Goal: Task Accomplishment & Management: Use online tool/utility

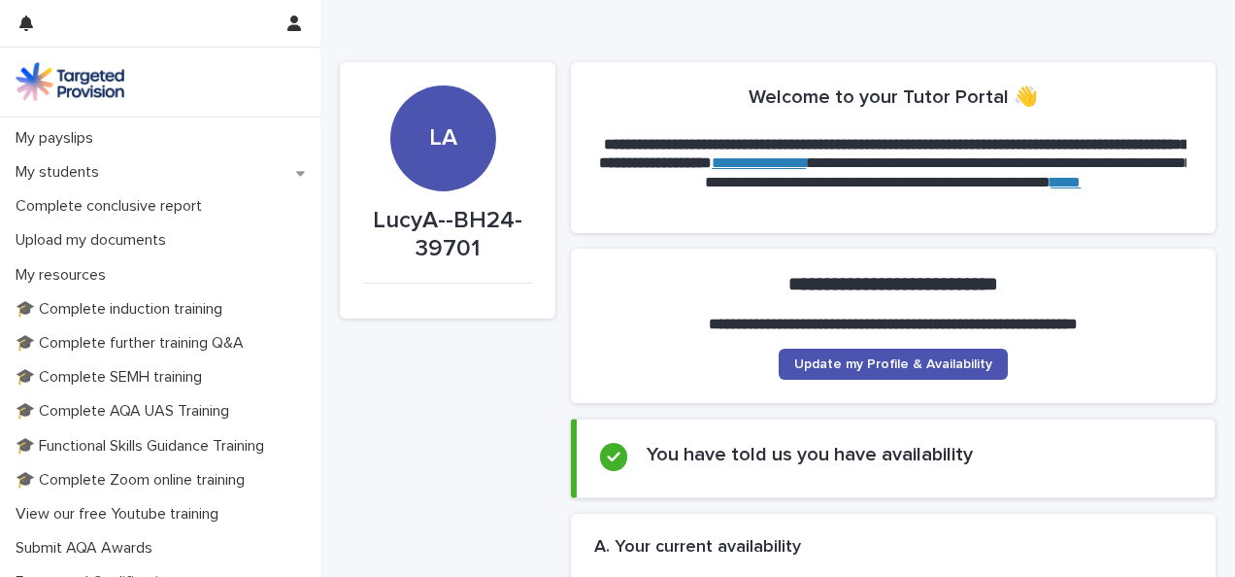
scroll to position [324, 0]
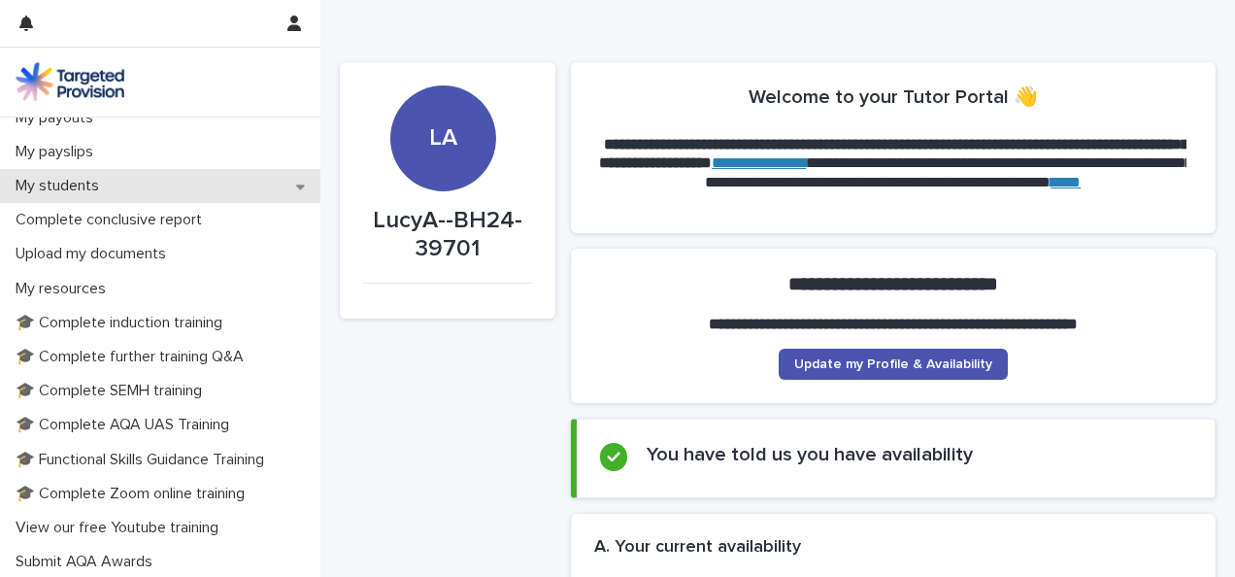
click at [241, 188] on div "My students" at bounding box center [160, 186] width 320 height 34
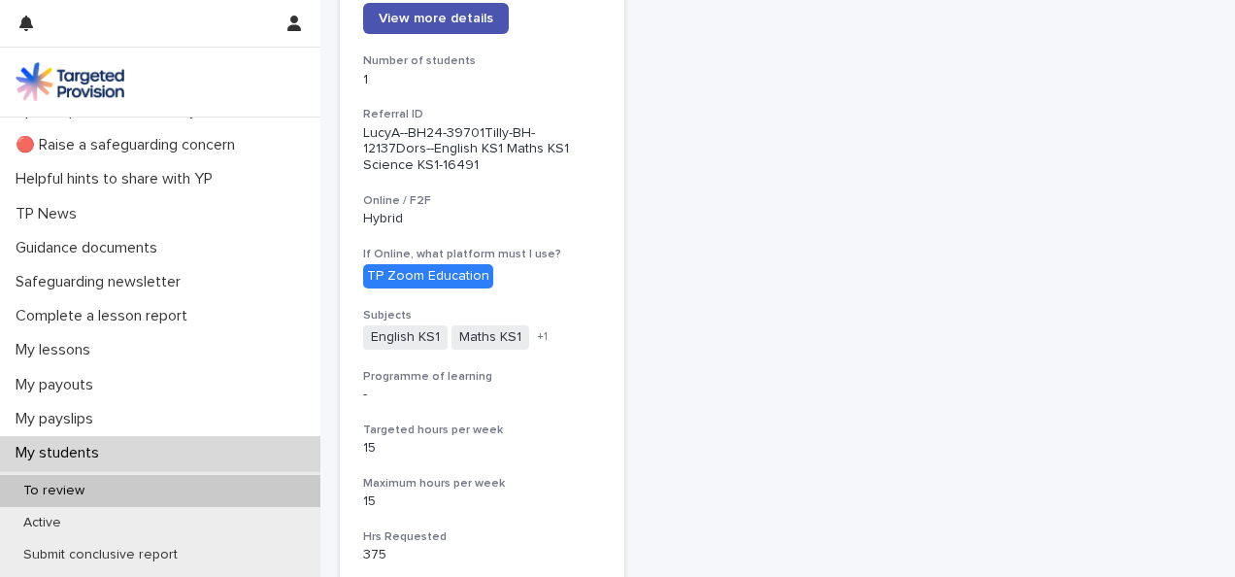
scroll to position [59, 0]
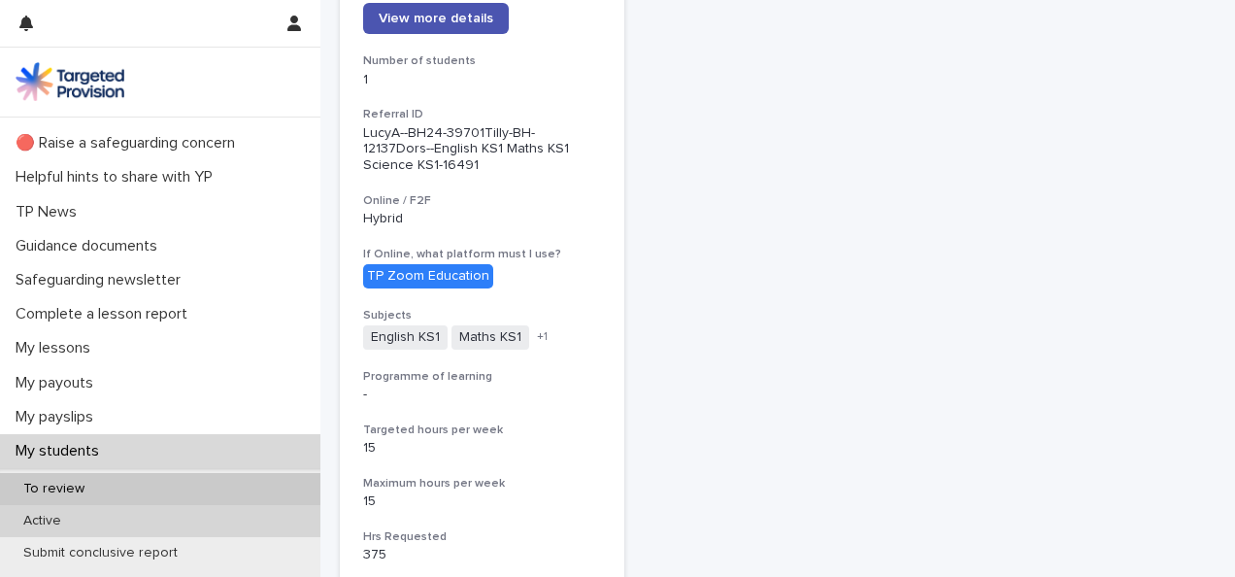
click at [243, 528] on div "Active" at bounding box center [160, 521] width 320 height 32
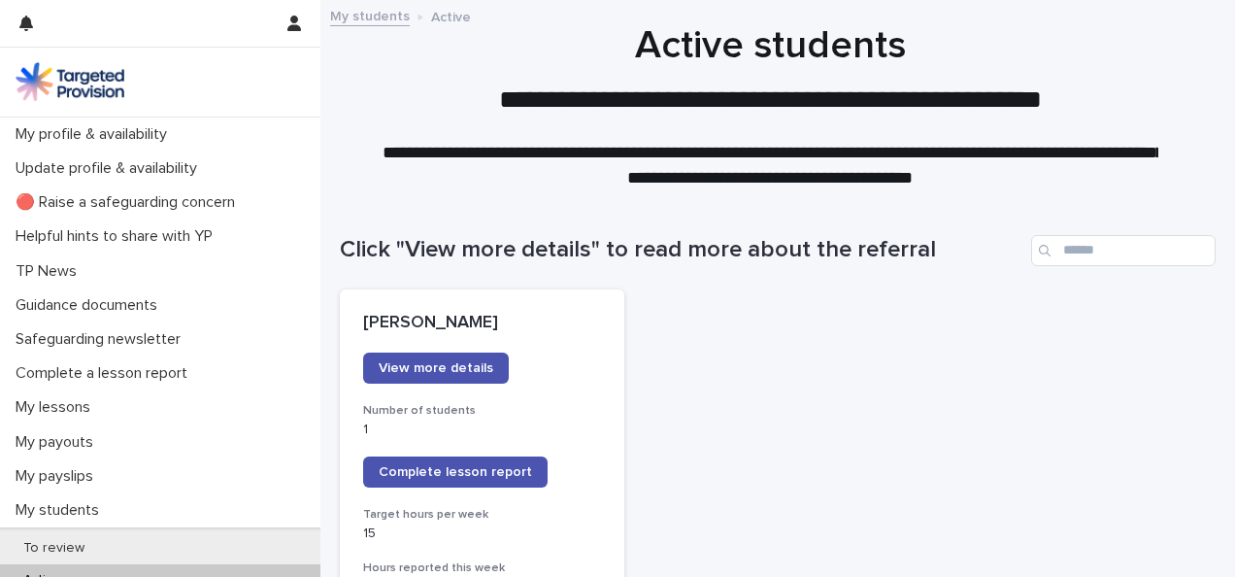
click at [481, 356] on link "View more details" at bounding box center [436, 367] width 146 height 31
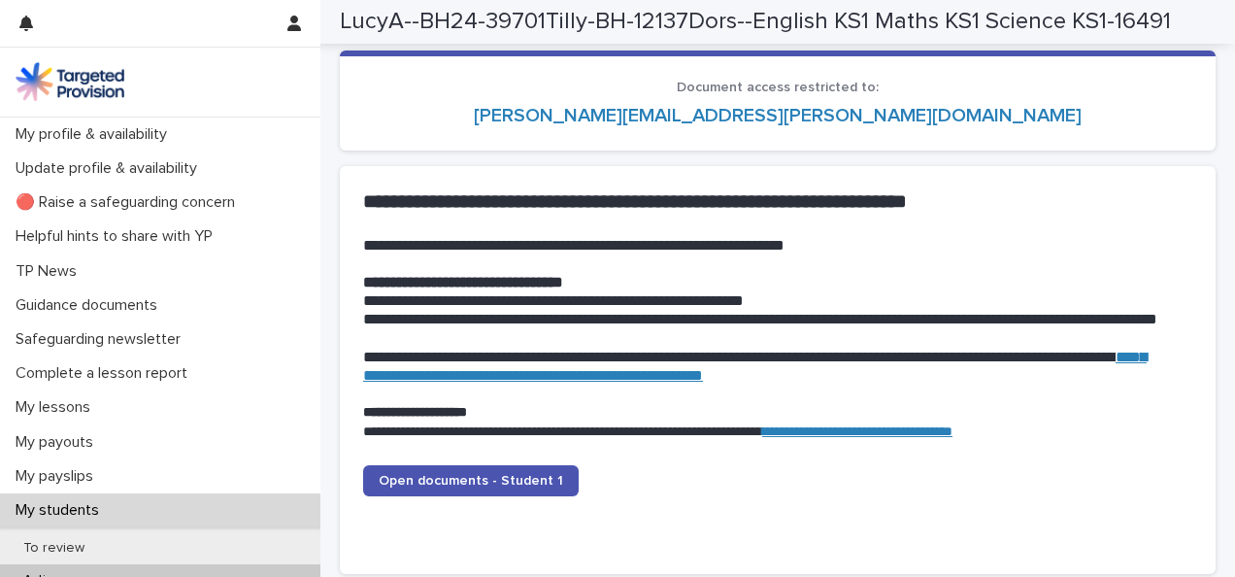
scroll to position [1981, 0]
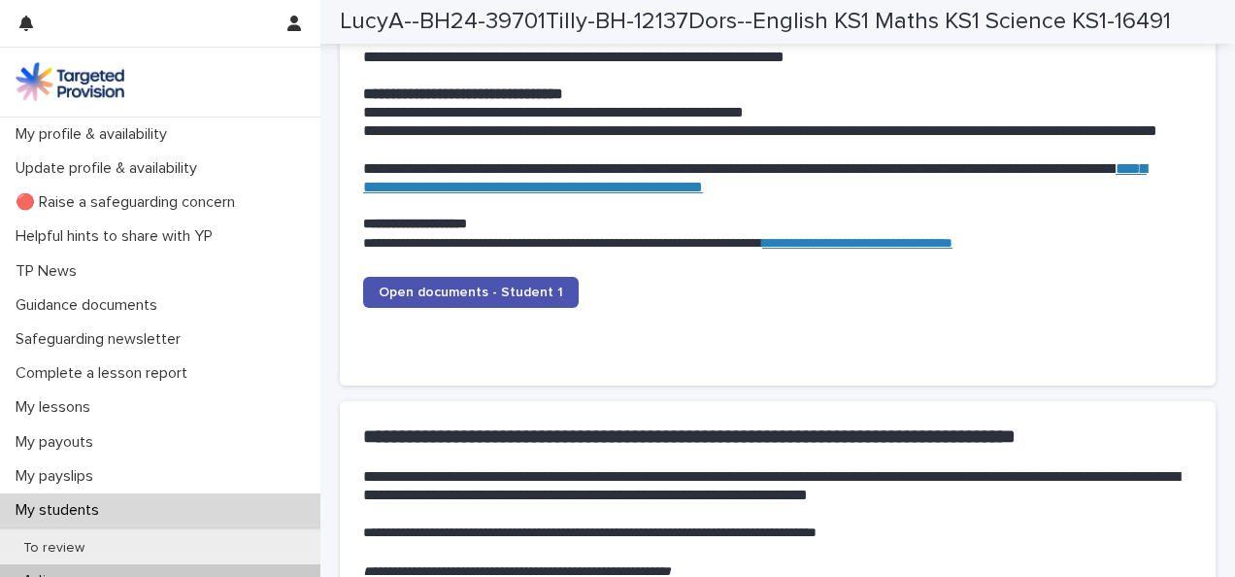
click at [481, 356] on div at bounding box center [493, 355] width 261 height 16
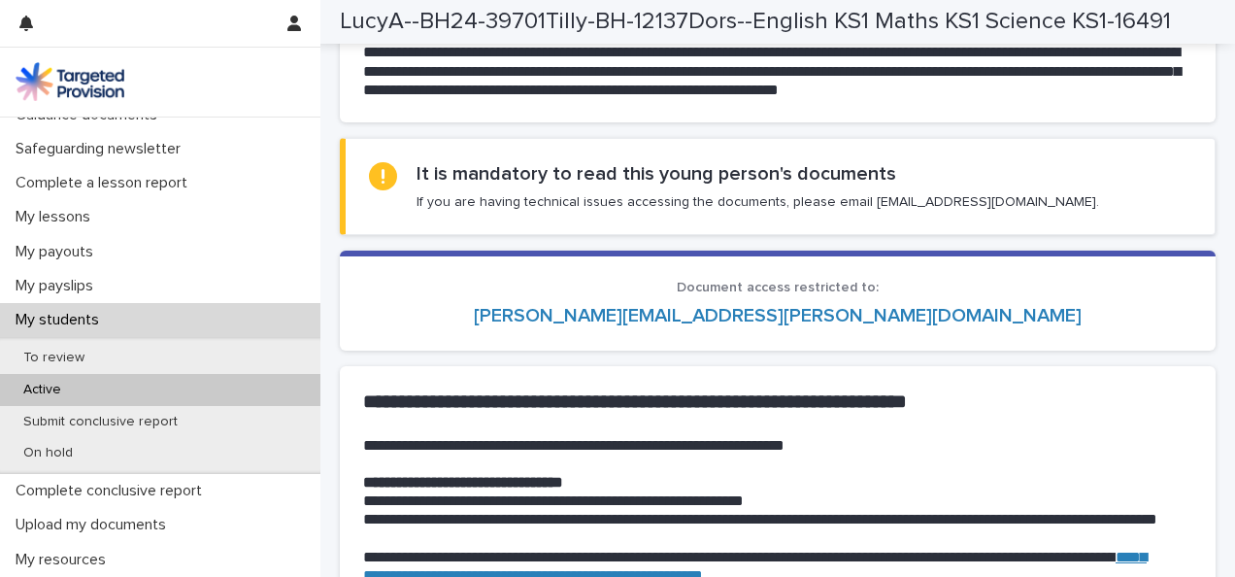
scroll to position [193, 0]
click at [252, 385] on div "Active" at bounding box center [160, 387] width 320 height 32
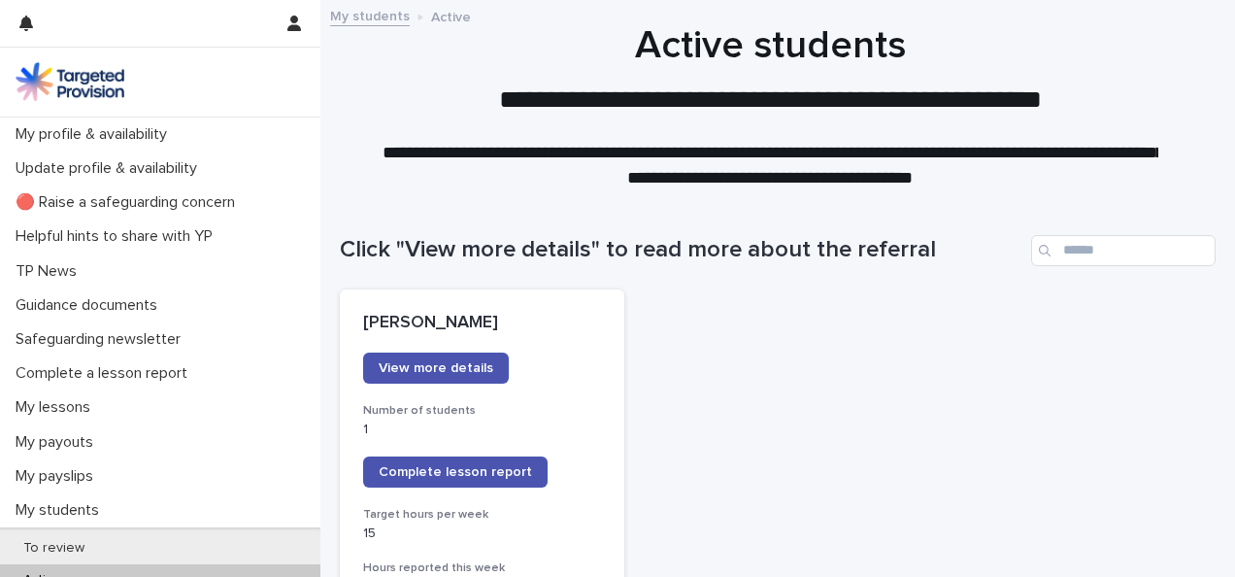
click at [469, 469] on span "Complete lesson report" at bounding box center [455, 472] width 153 height 14
